Goal: Task Accomplishment & Management: Complete application form

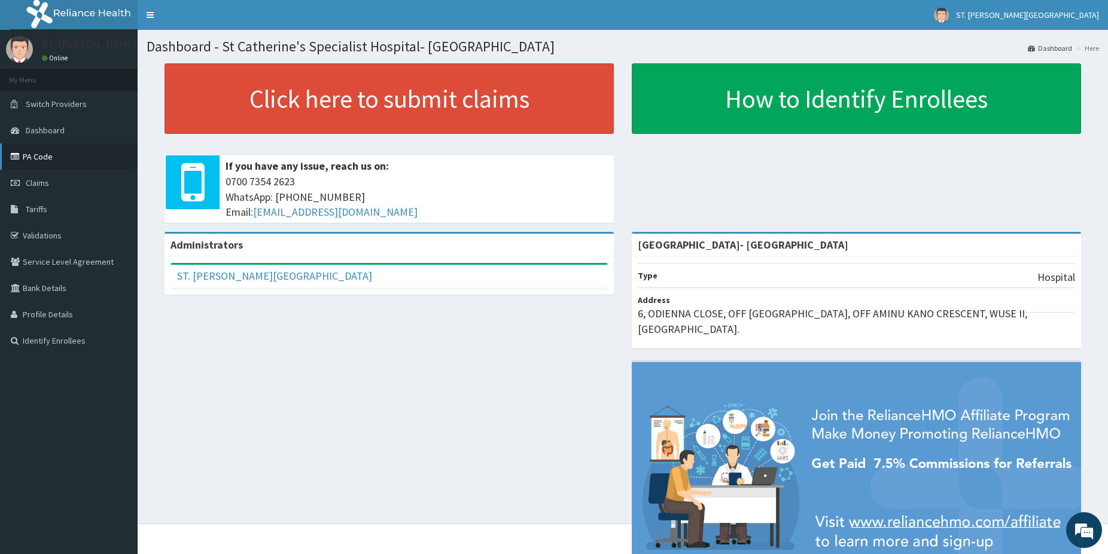
click at [33, 158] on link "PA Code" at bounding box center [69, 157] width 138 height 26
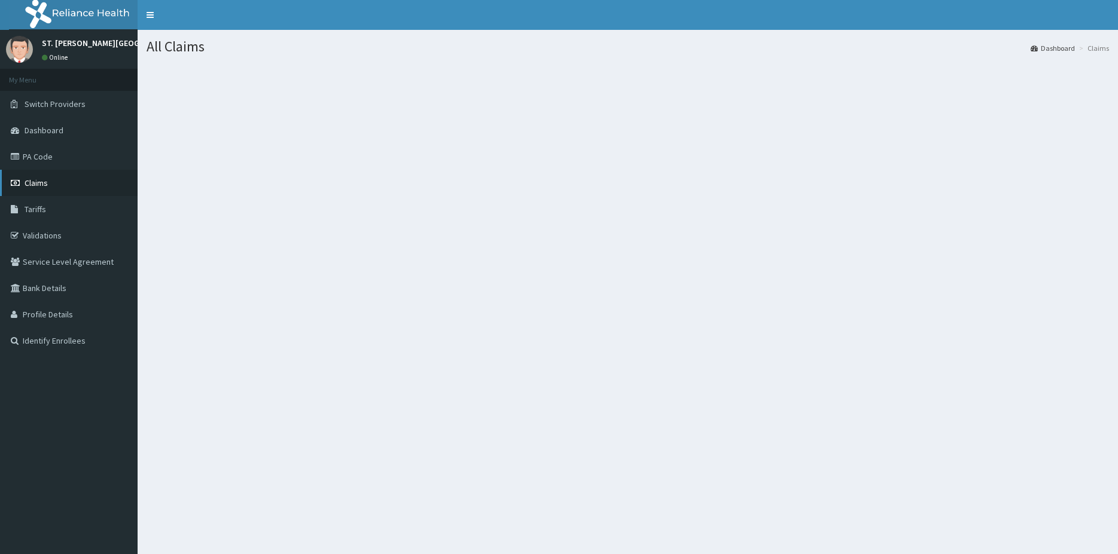
click at [40, 186] on span "Claims" at bounding box center [36, 183] width 23 height 11
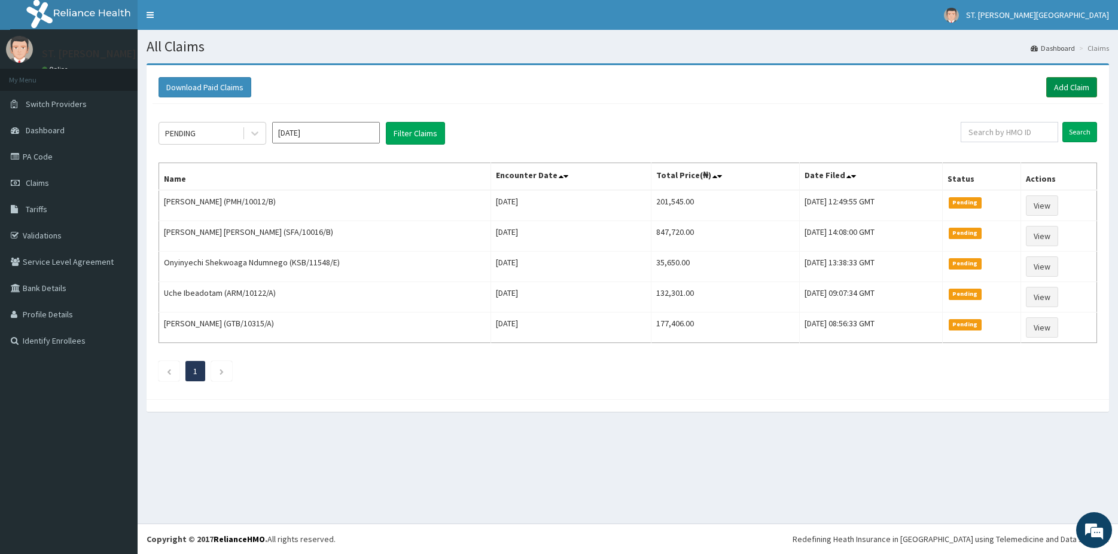
click at [1061, 92] on link "Add Claim" at bounding box center [1071, 87] width 51 height 20
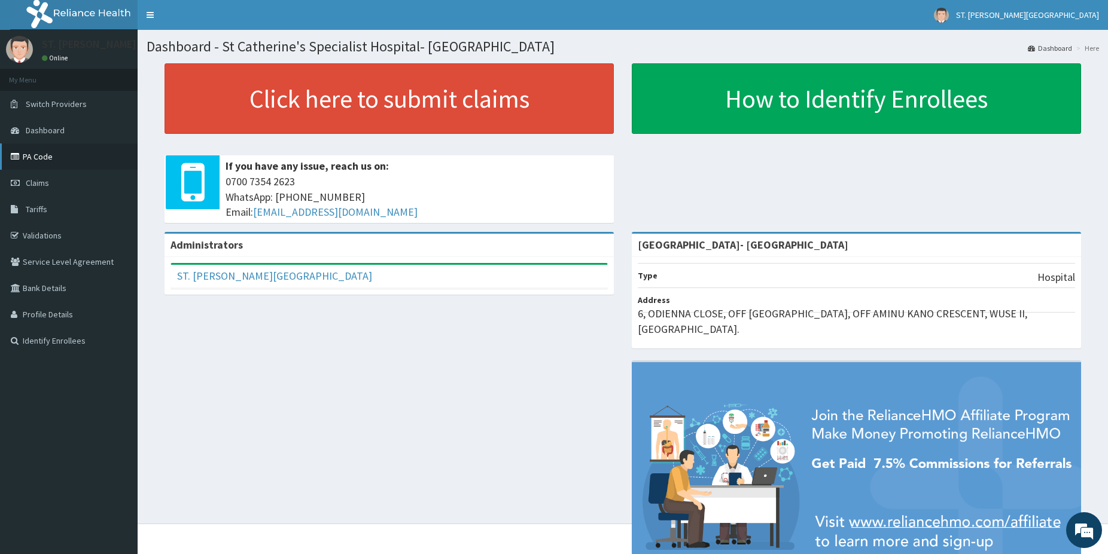
click at [53, 163] on link "PA Code" at bounding box center [69, 157] width 138 height 26
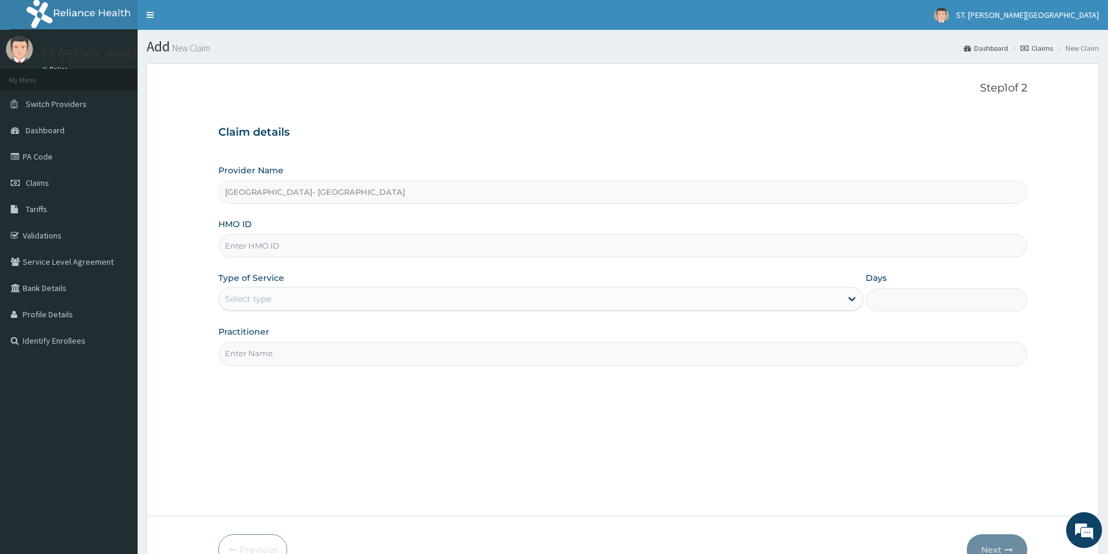
click at [256, 252] on input "HMO ID" at bounding box center [622, 245] width 809 height 23
paste input "FAB/10485/A"
type input "FAB/10485/A"
click at [248, 295] on div "Select type" at bounding box center [248, 299] width 46 height 12
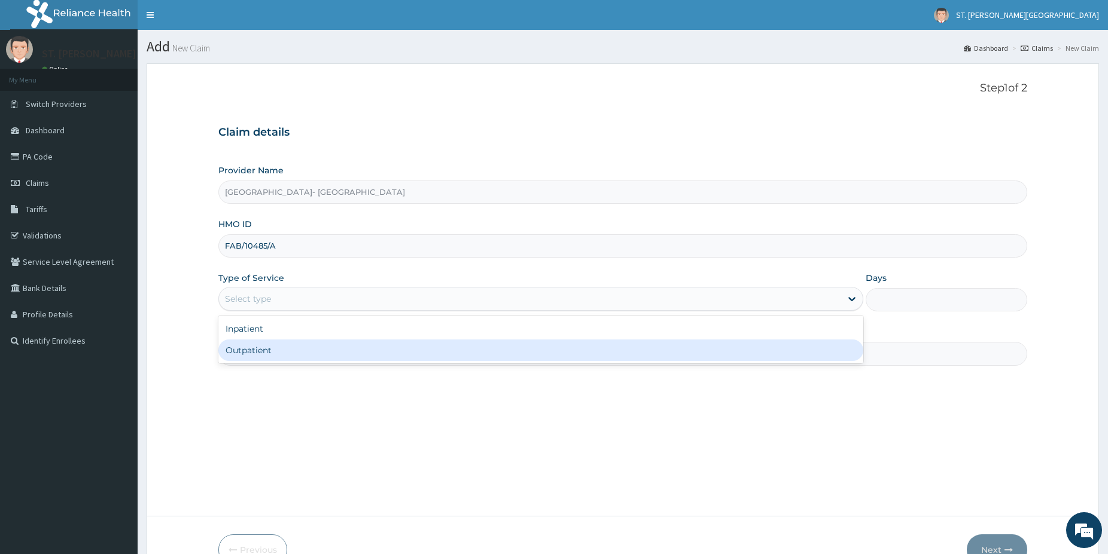
click at [245, 355] on div "Outpatient" at bounding box center [540, 351] width 645 height 22
type input "1"
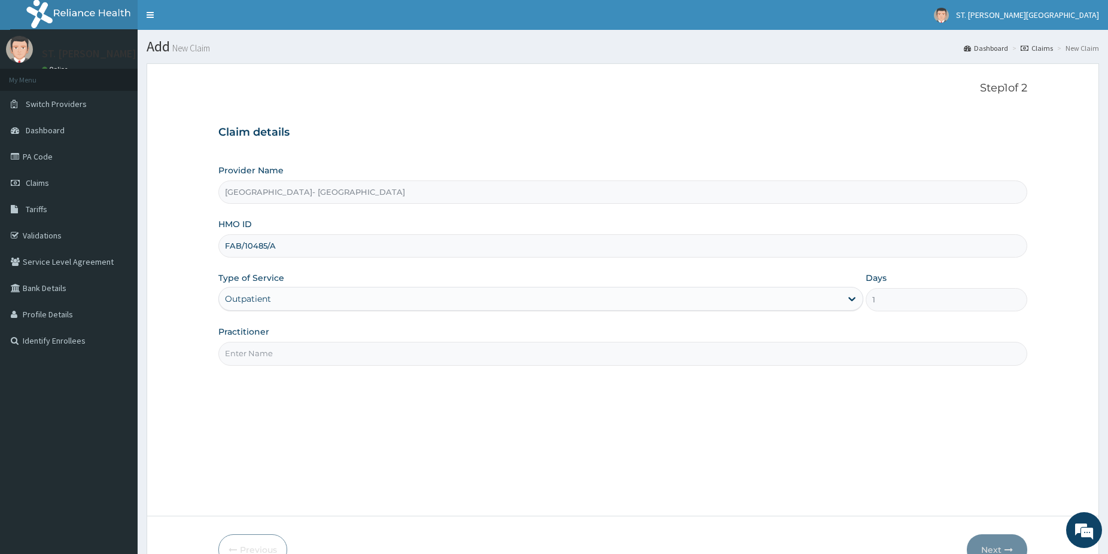
click at [249, 352] on input "Practitioner" at bounding box center [622, 353] width 809 height 23
click at [249, 349] on input "Practitioner" at bounding box center [622, 353] width 809 height 23
type input "DR.OBI"
click at [980, 542] on button "Next" at bounding box center [996, 550] width 60 height 31
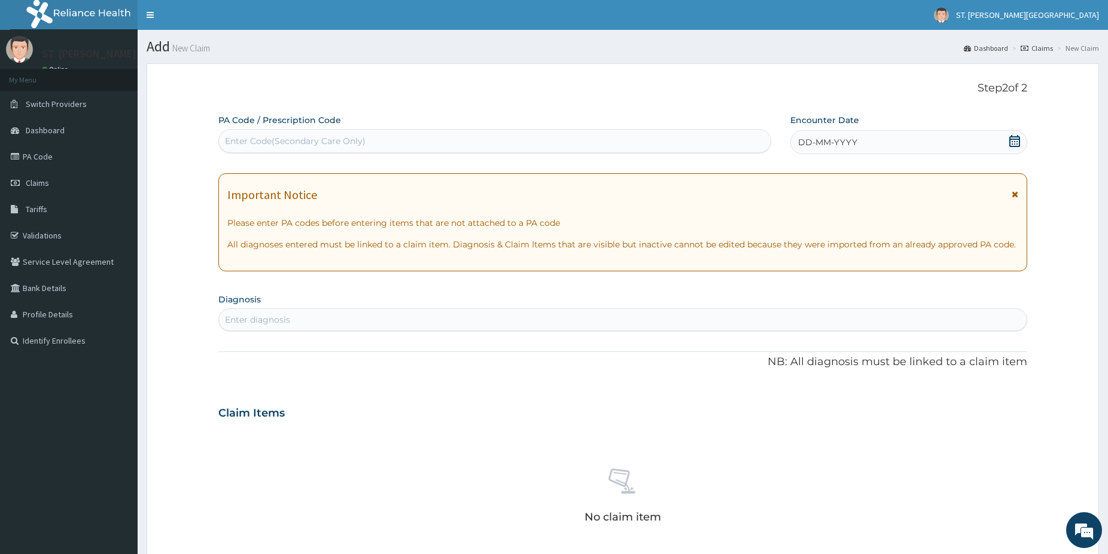
click at [285, 140] on div "Enter Code(Secondary Care Only)" at bounding box center [295, 141] width 141 height 12
paste input "PA/4DEFE3"
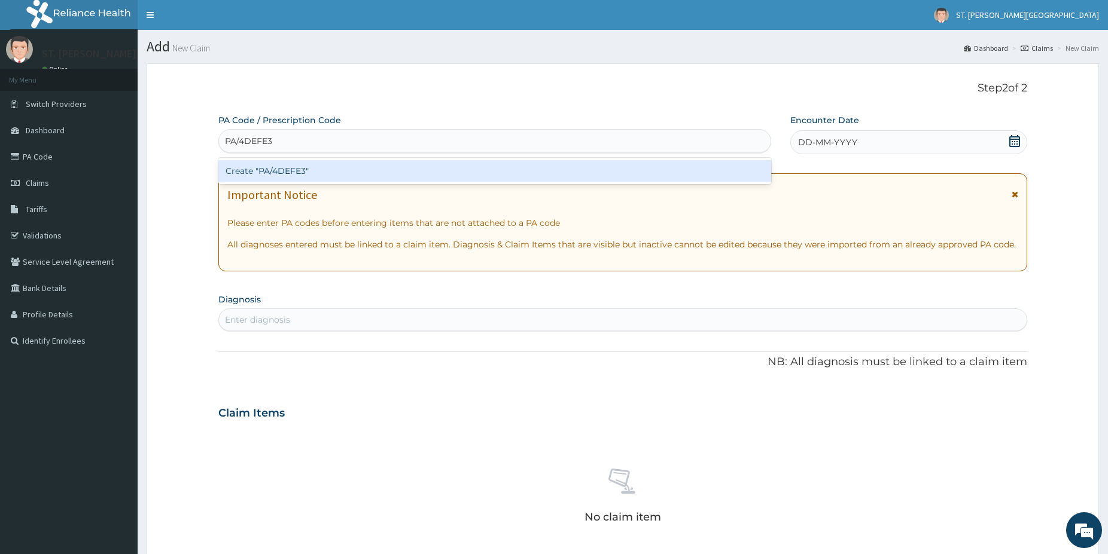
type input "PA/4DEFE3"
click at [290, 174] on div "Create "PA/4DEFE3"" at bounding box center [494, 171] width 553 height 22
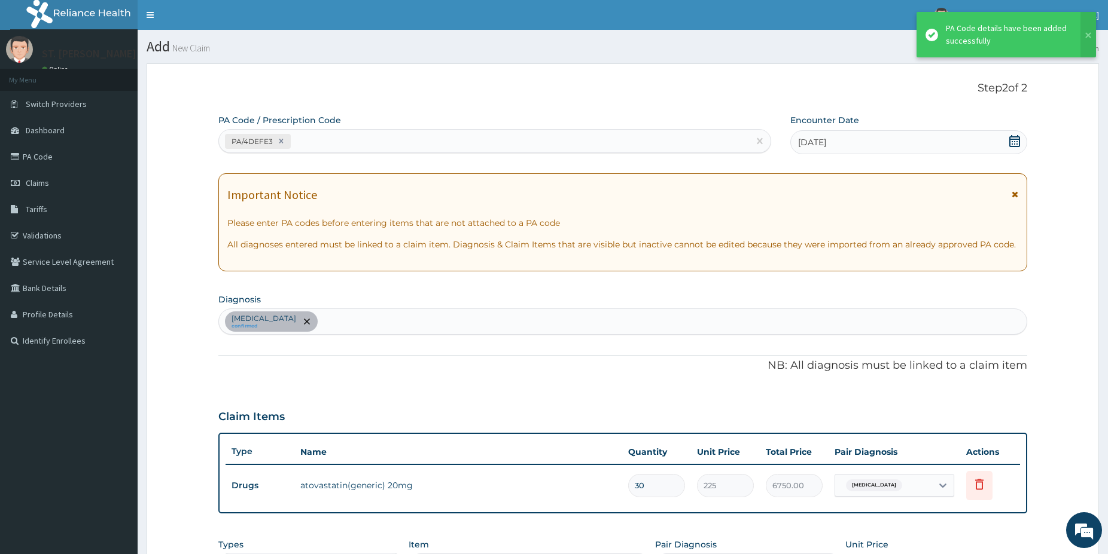
click at [335, 141] on div "PA/4DEFE3" at bounding box center [484, 142] width 530 height 20
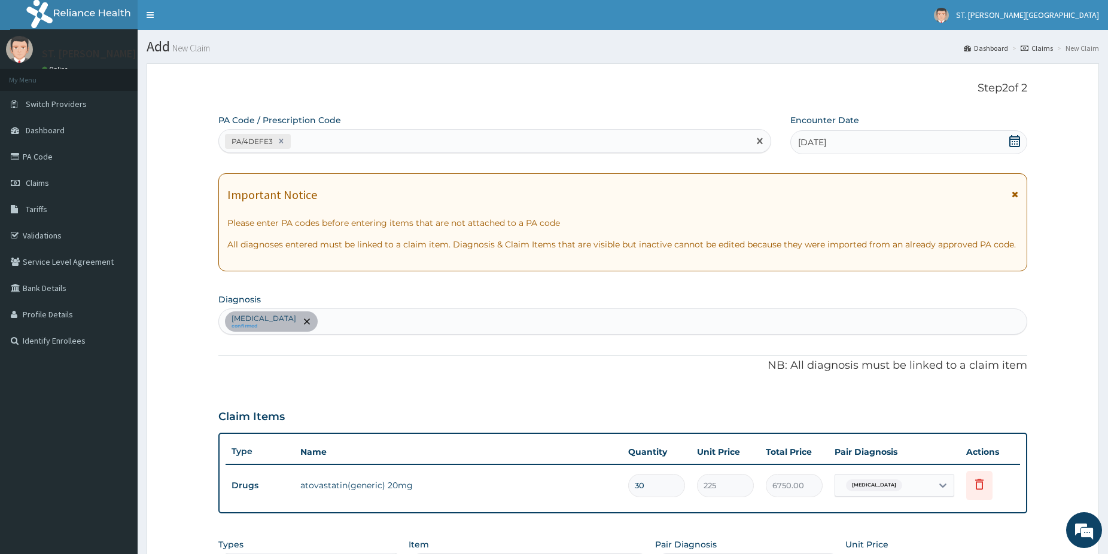
paste input "PA/67824E"
type input "PA/67824E"
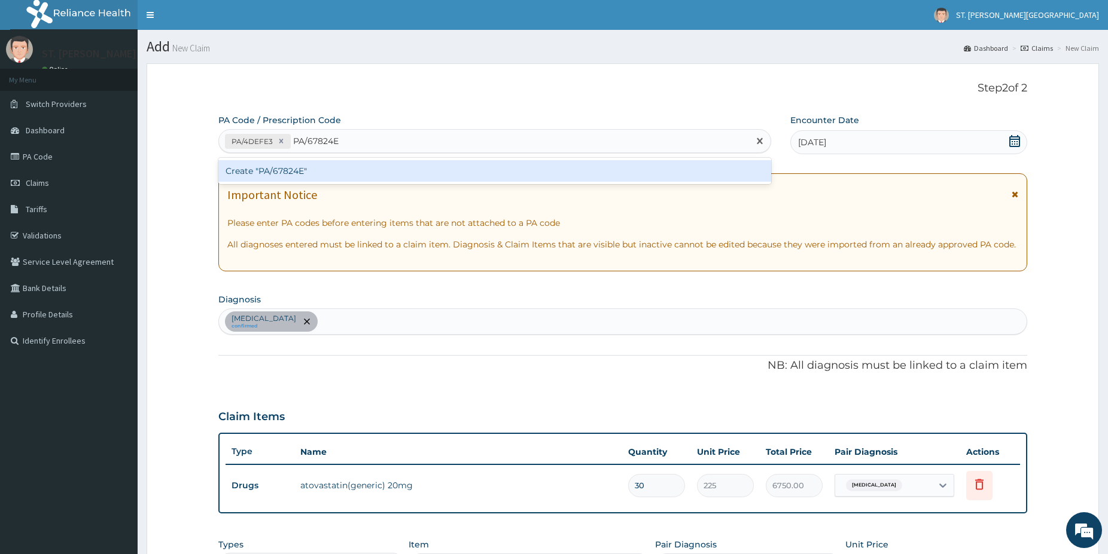
click at [287, 173] on div "Create "PA/67824E"" at bounding box center [494, 171] width 553 height 22
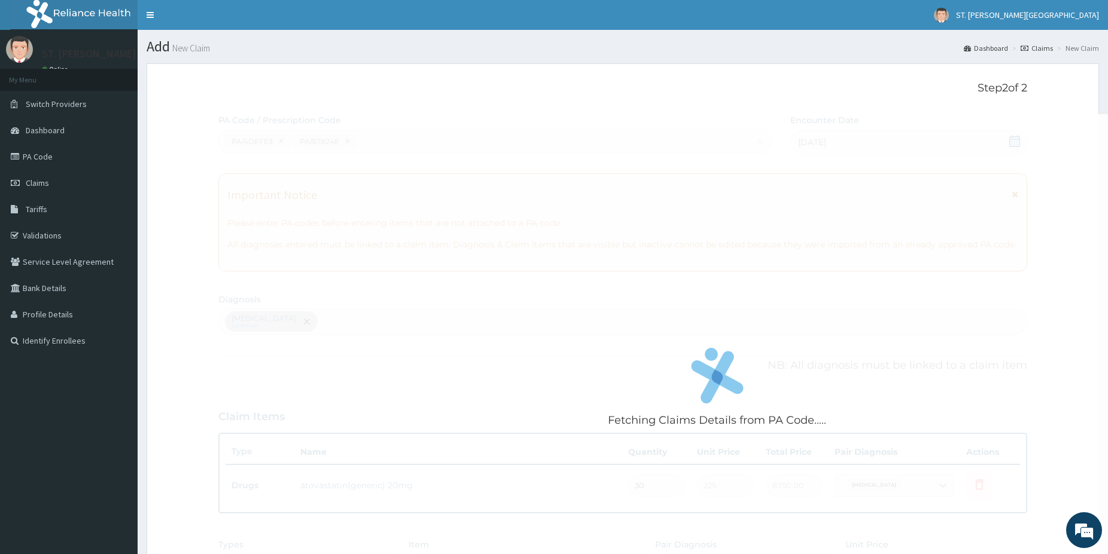
scroll to position [291, 0]
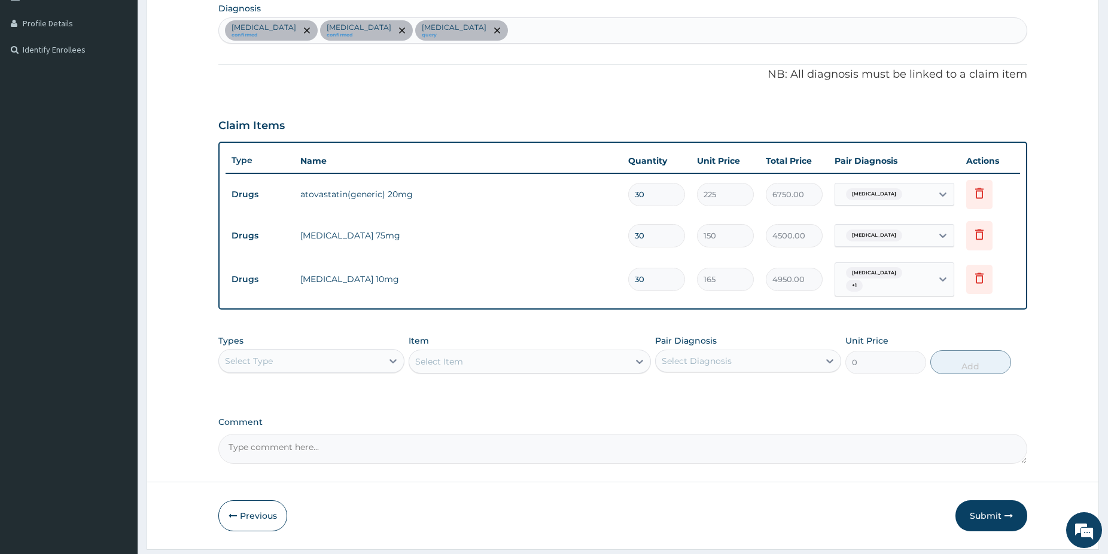
click at [658, 239] on input "30" at bounding box center [656, 235] width 57 height 23
type input "3"
type input "450.00"
type input "0.00"
type input "1"
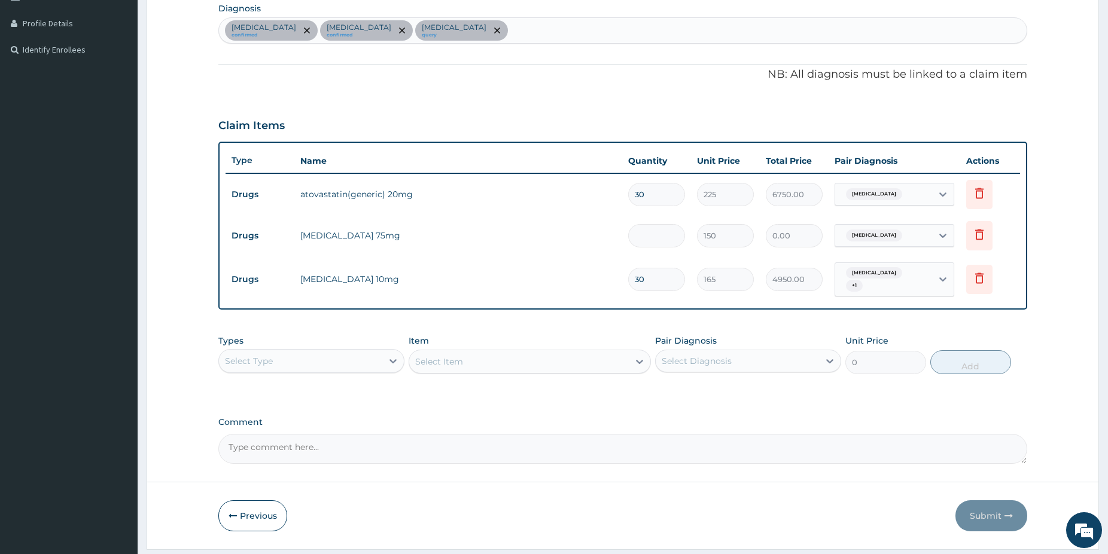
type input "150.00"
type input "14"
type input "2100.00"
type input "14"
click at [655, 270] on input "30" at bounding box center [656, 279] width 57 height 23
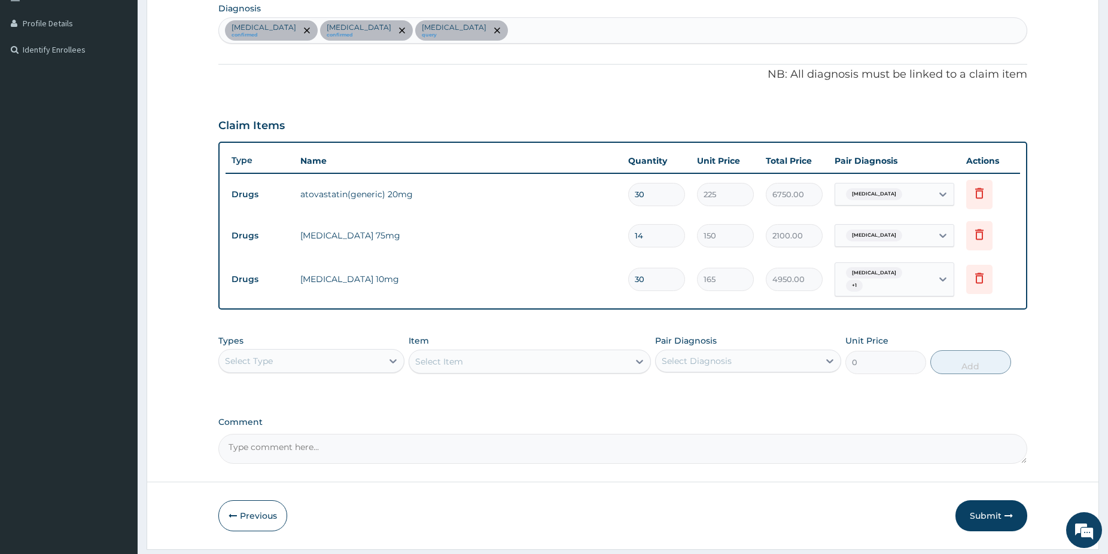
type input "3"
type input "495.00"
type input "0.00"
type input "1"
type input "165.00"
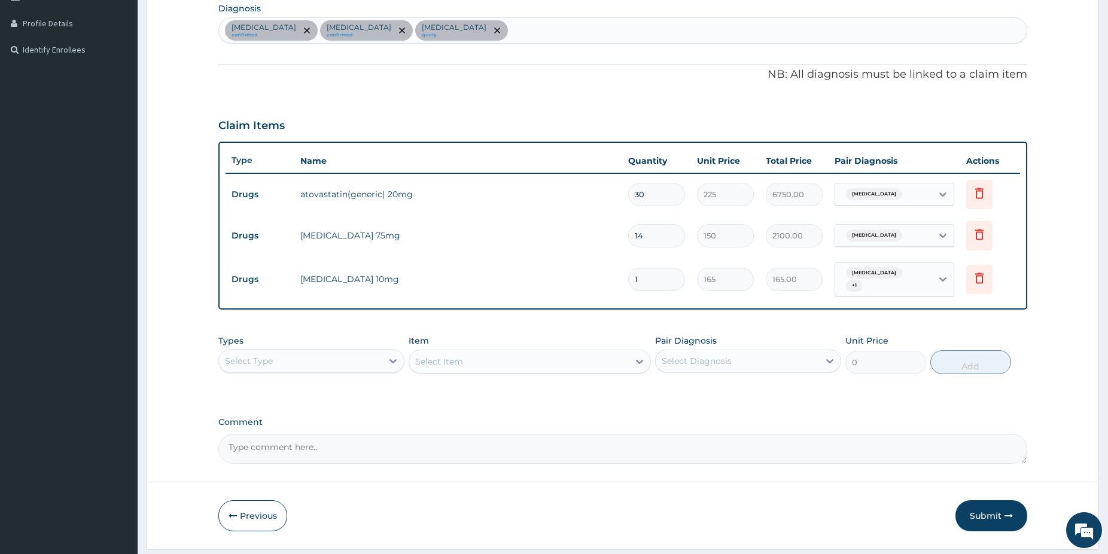
type input "14"
type input "2310.00"
type input "14"
click at [986, 515] on button "Submit" at bounding box center [991, 516] width 72 height 31
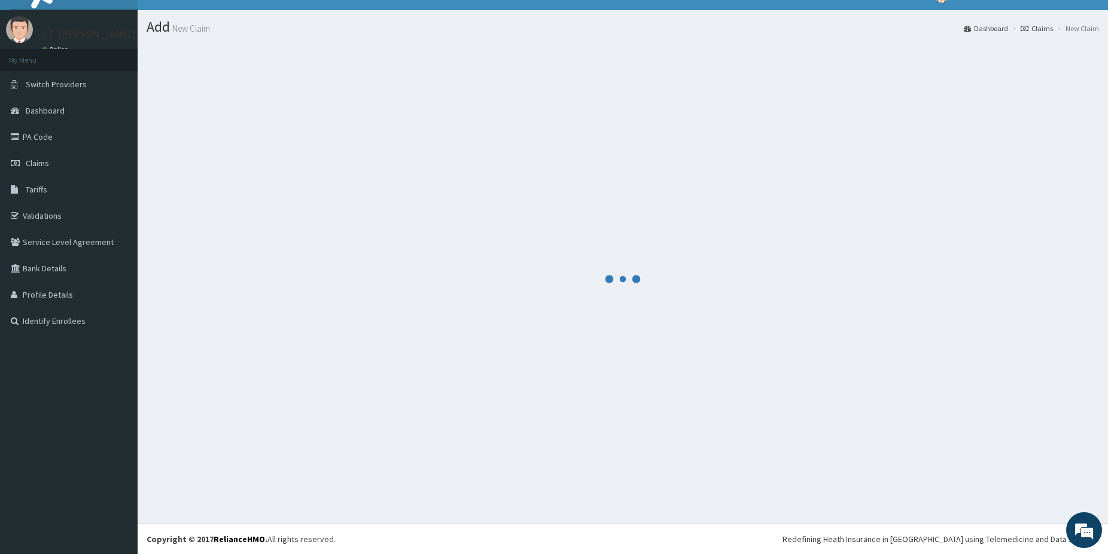
scroll to position [20, 0]
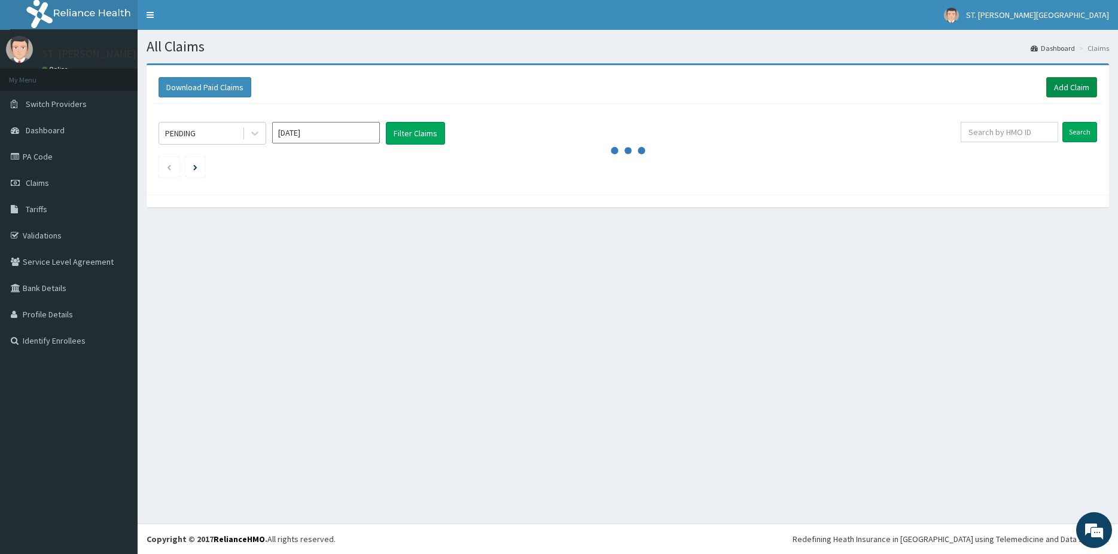
click at [1074, 83] on link "Add Claim" at bounding box center [1071, 87] width 51 height 20
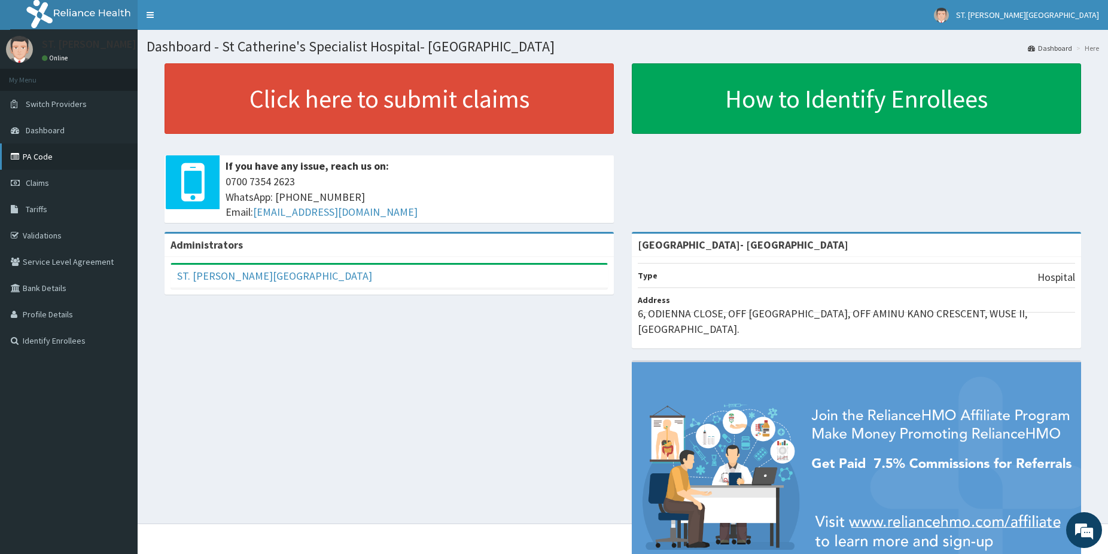
click at [41, 156] on link "PA Code" at bounding box center [69, 157] width 138 height 26
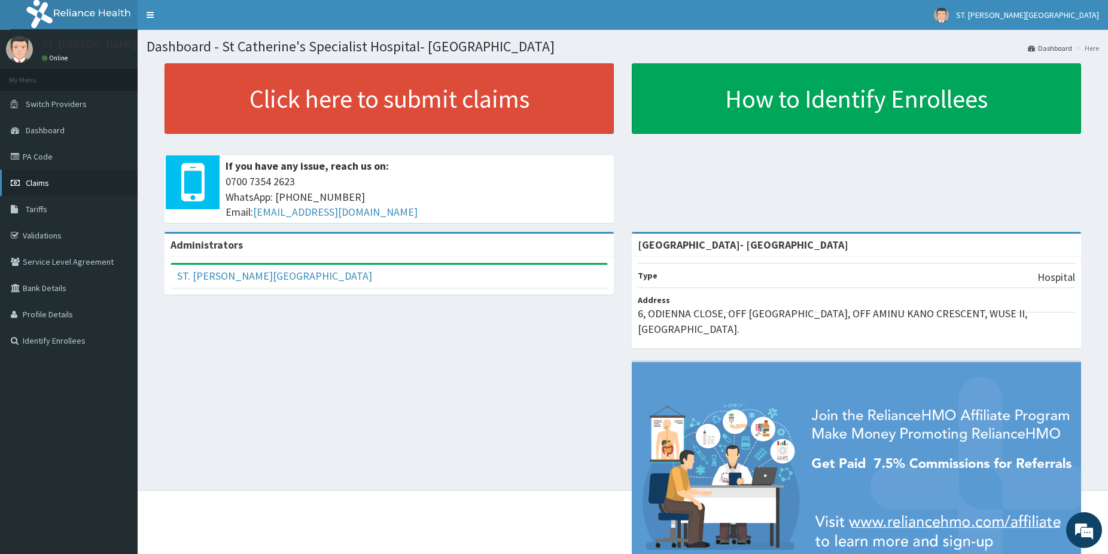
click at [45, 182] on span "Claims" at bounding box center [37, 183] width 23 height 11
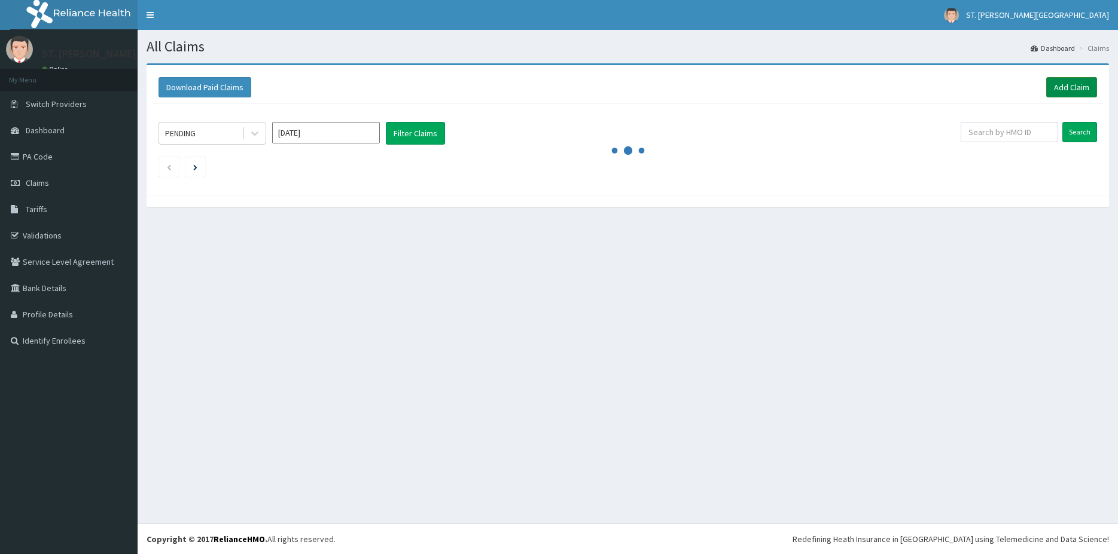
click at [1079, 87] on link "Add Claim" at bounding box center [1071, 87] width 51 height 20
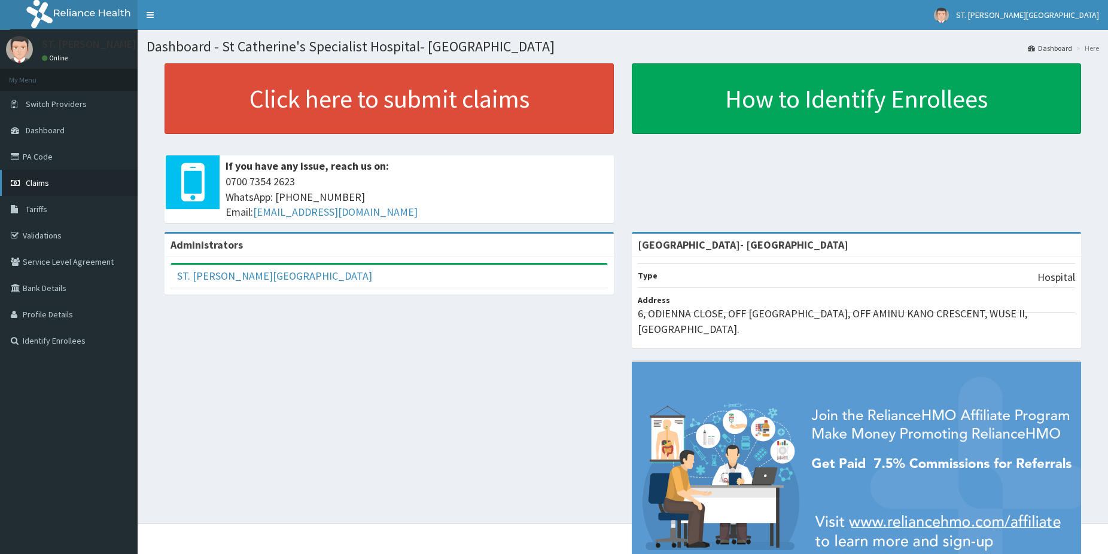
click at [46, 185] on span "Claims" at bounding box center [37, 183] width 23 height 11
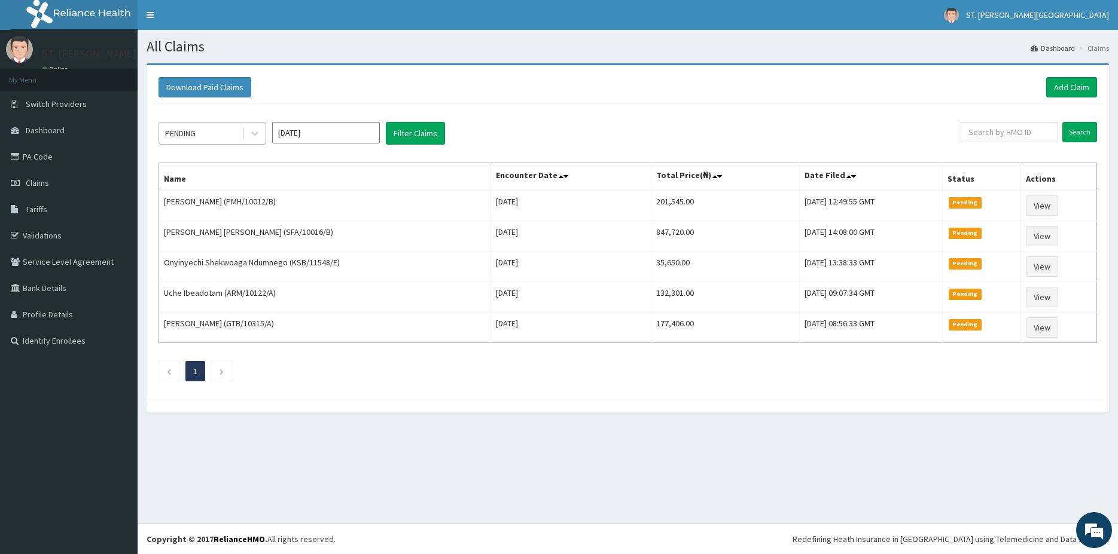
click at [186, 130] on div "PENDING" at bounding box center [180, 133] width 31 height 12
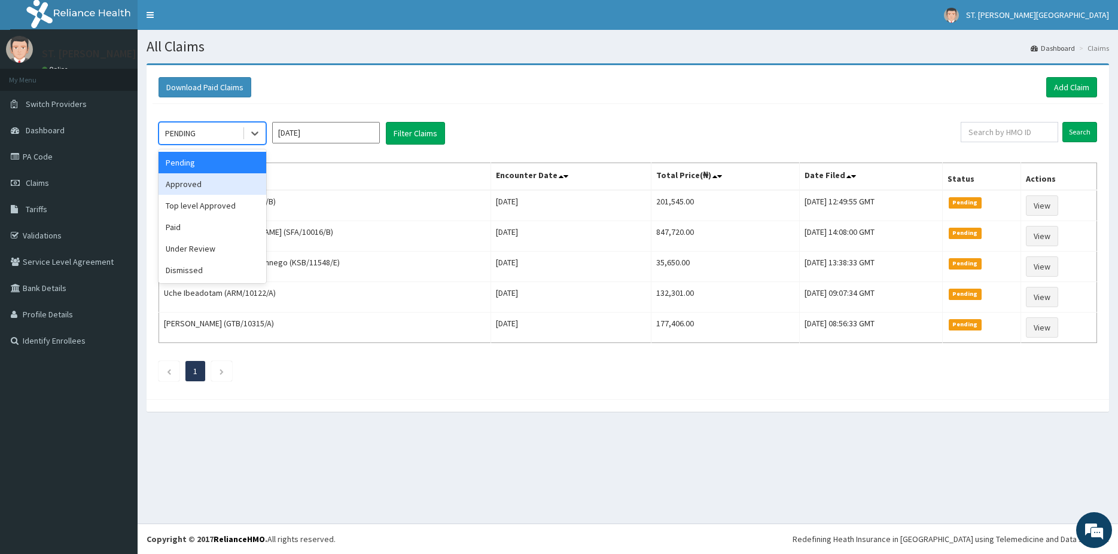
drag, startPoint x: 182, startPoint y: 185, endPoint x: 276, endPoint y: 159, distance: 97.9
click at [182, 185] on div "Approved" at bounding box center [212, 184] width 108 height 22
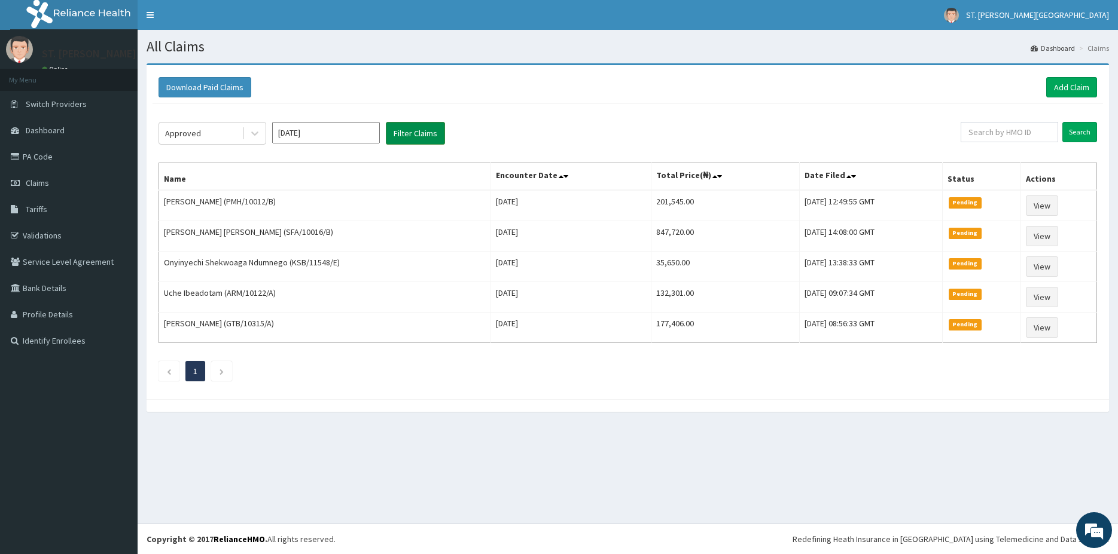
click at [402, 129] on button "Filter Claims" at bounding box center [415, 133] width 59 height 23
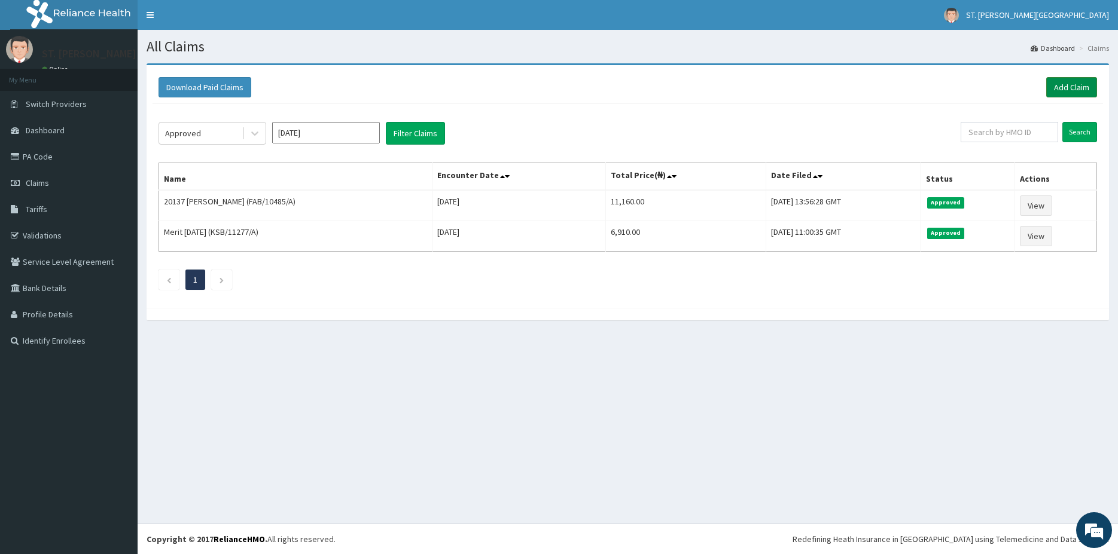
click at [1063, 92] on link "Add Claim" at bounding box center [1071, 87] width 51 height 20
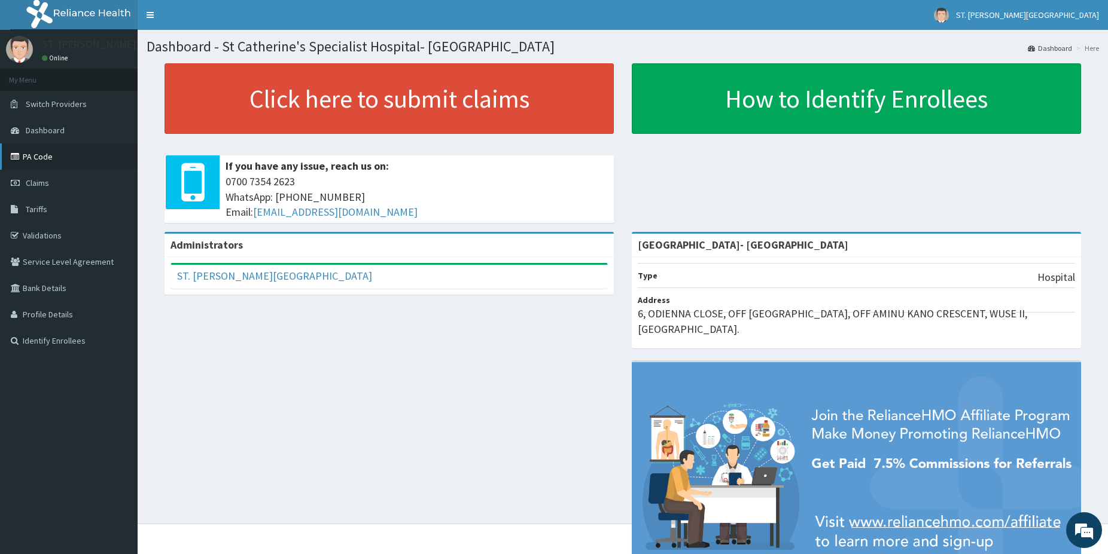
click at [57, 160] on link "PA Code" at bounding box center [69, 157] width 138 height 26
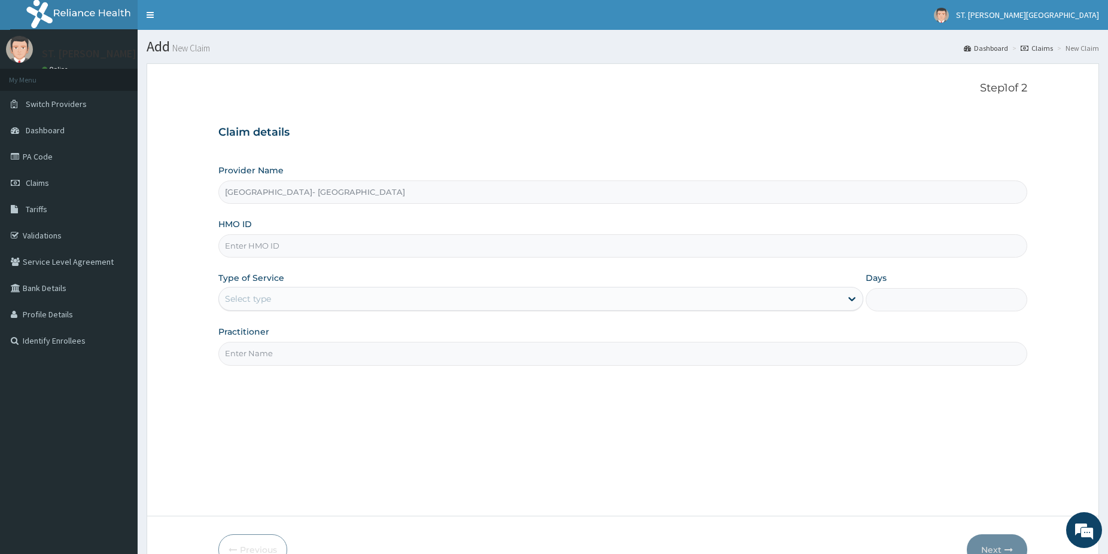
click at [294, 242] on input "HMO ID" at bounding box center [622, 245] width 809 height 23
paste input "SVR/10139/A"
type input "SVR/10139/A"
click at [268, 299] on div "Select type" at bounding box center [248, 299] width 46 height 12
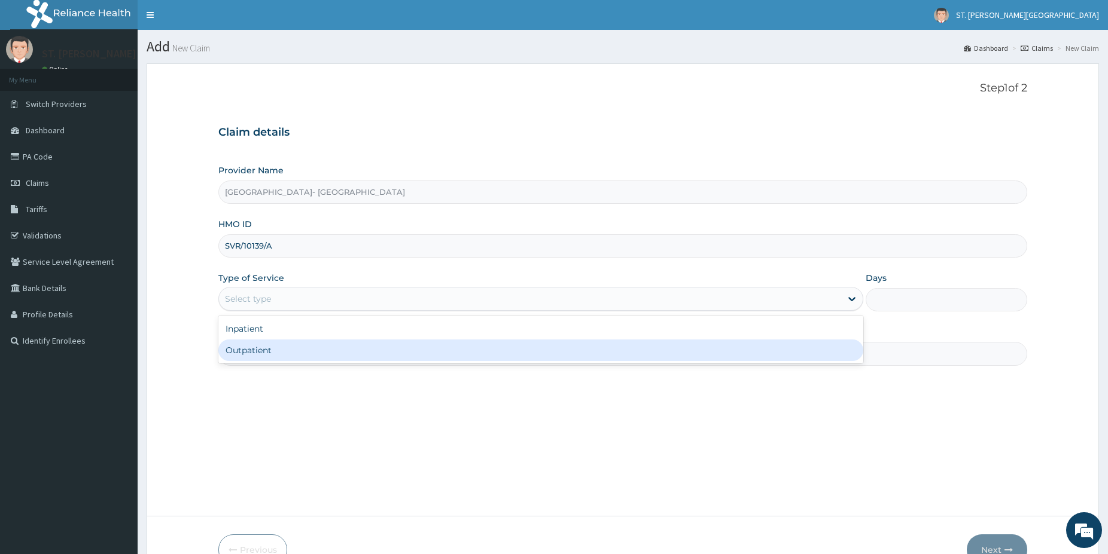
click at [234, 352] on div "Outpatient" at bounding box center [540, 351] width 645 height 22
type input "1"
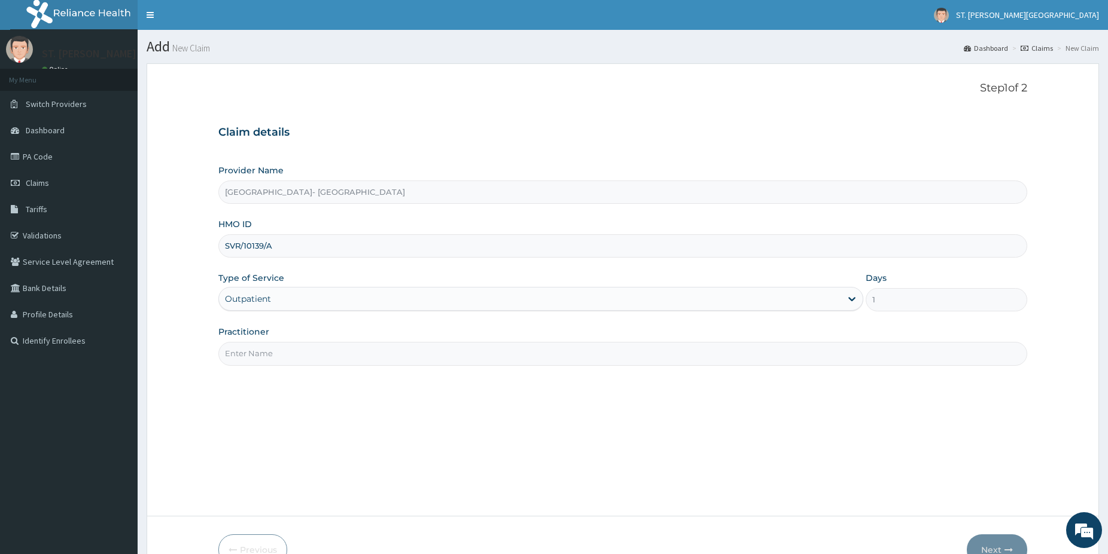
click at [241, 361] on input "Practitioner" at bounding box center [622, 353] width 809 height 23
type input "[PERSON_NAME]"
click at [992, 542] on button "Next" at bounding box center [996, 550] width 60 height 31
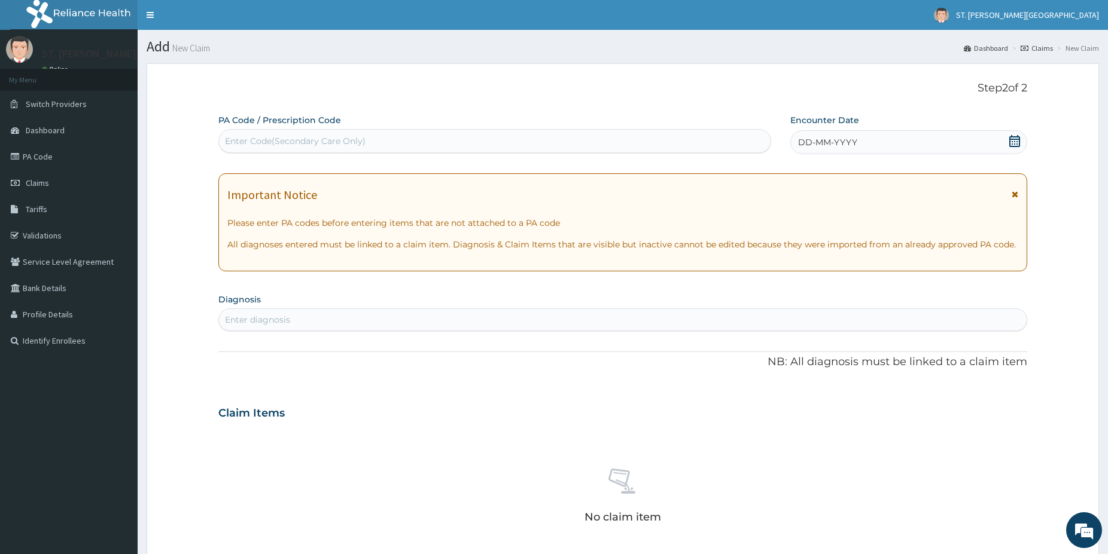
click at [361, 141] on div "Enter Code(Secondary Care Only)" at bounding box center [295, 141] width 141 height 12
paste input "PA/1FAD65"
type input "PA/1FAD65"
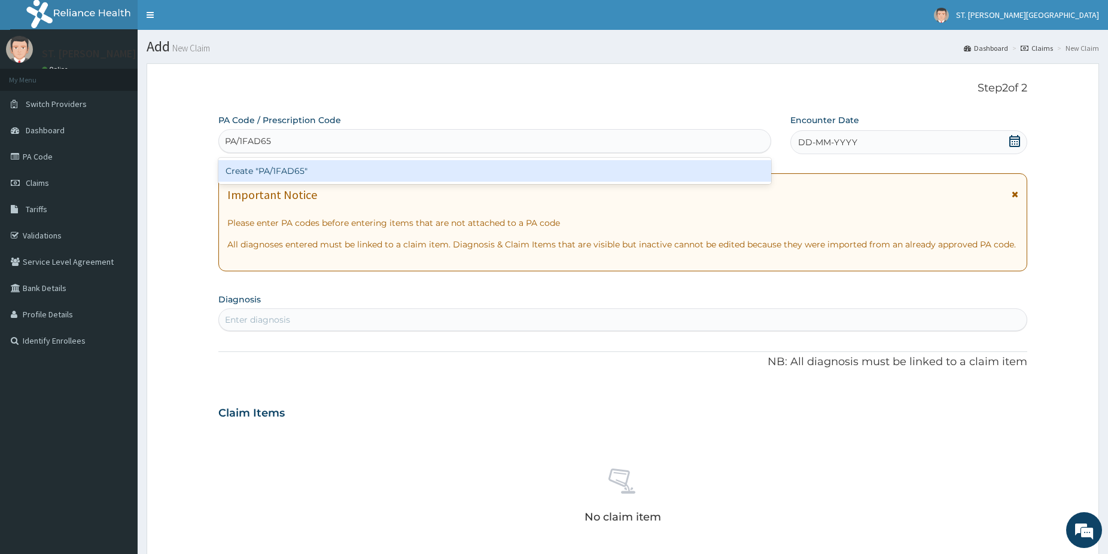
click at [340, 169] on div "Create "PA/1FAD65"" at bounding box center [494, 171] width 553 height 22
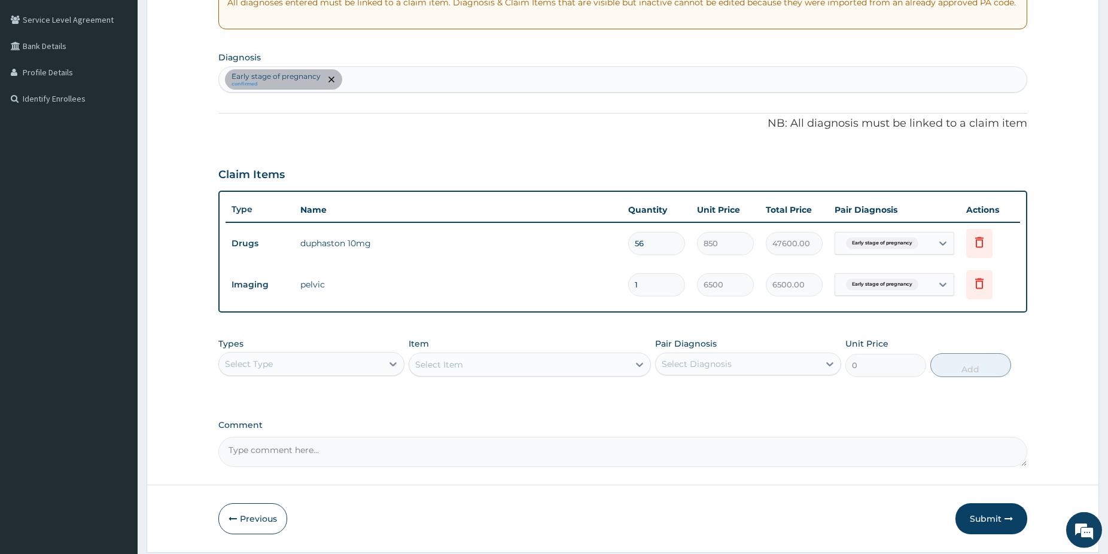
scroll to position [244, 0]
click at [977, 517] on button "Submit" at bounding box center [991, 517] width 72 height 31
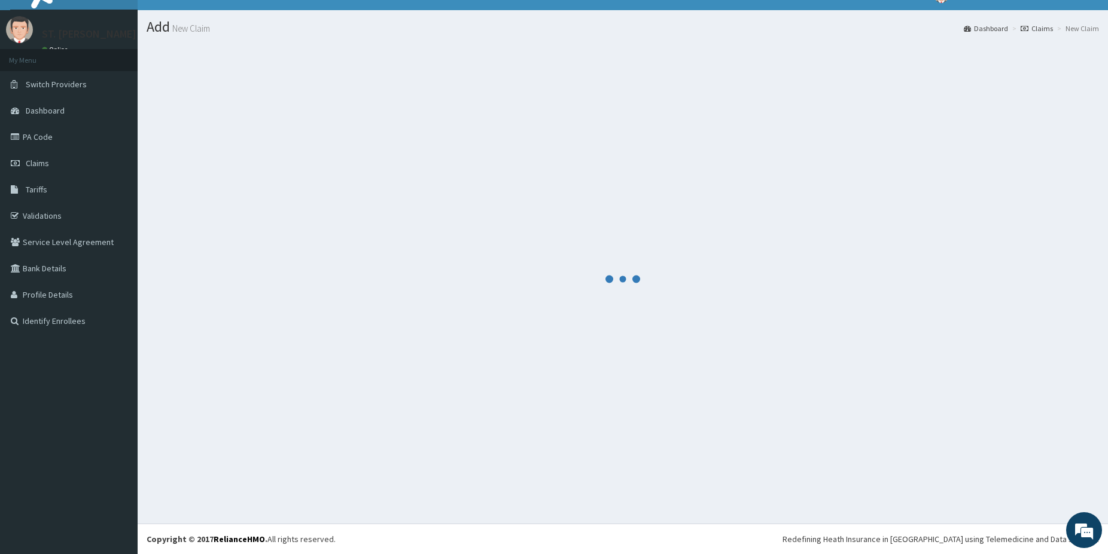
scroll to position [20, 0]
